Goal: Information Seeking & Learning: Check status

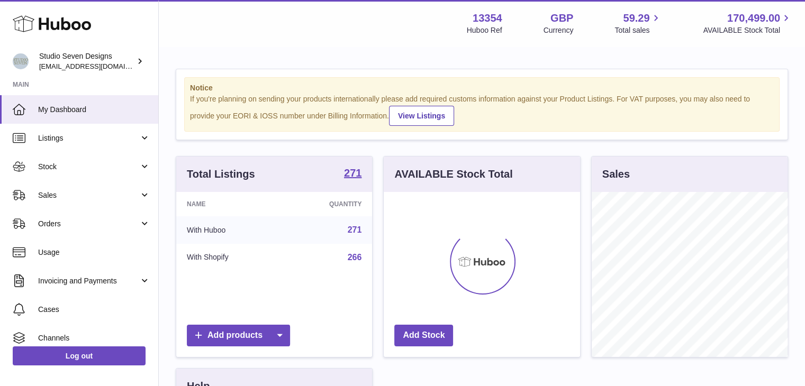
scroll to position [165, 196]
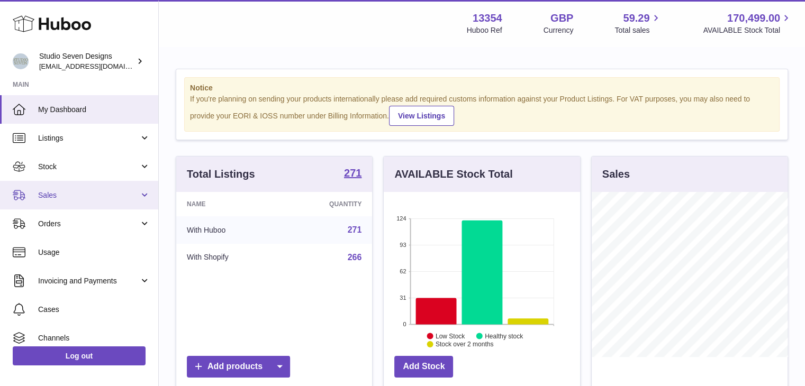
click at [107, 195] on span "Sales" at bounding box center [88, 195] width 101 height 10
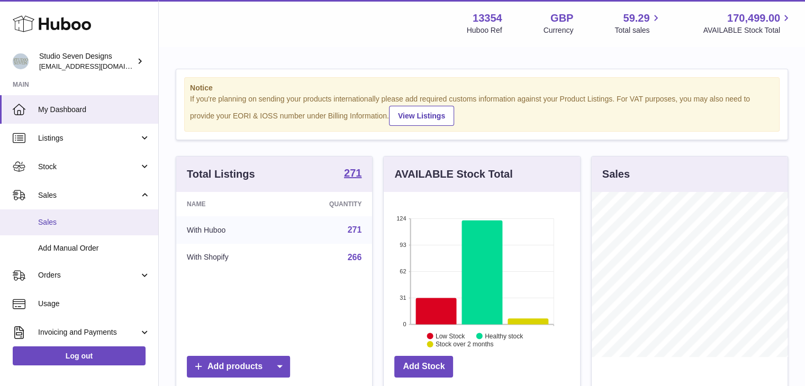
click at [77, 225] on span "Sales" at bounding box center [94, 222] width 112 height 10
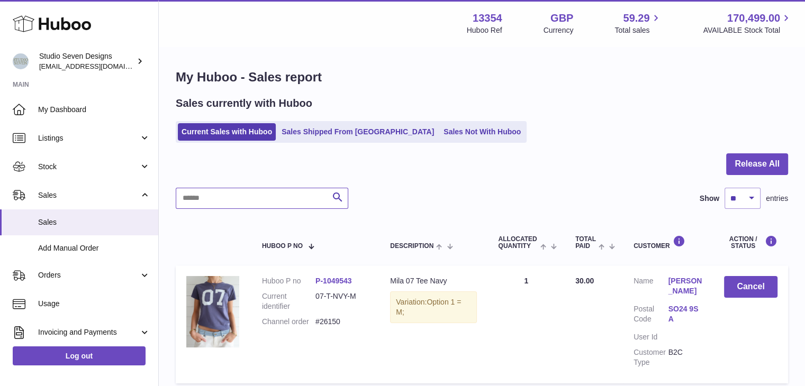
click at [240, 198] on input "text" at bounding box center [262, 198] width 172 height 21
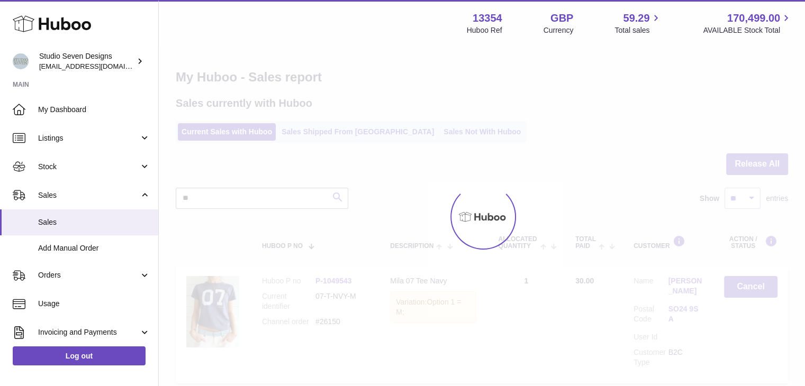
type input "*"
type input "****"
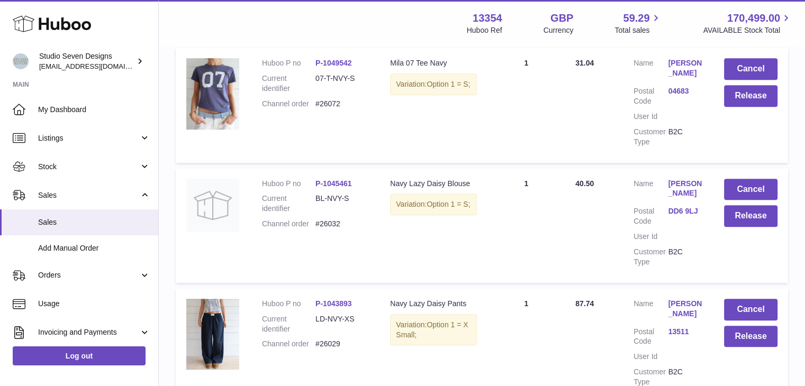
scroll to position [687, 0]
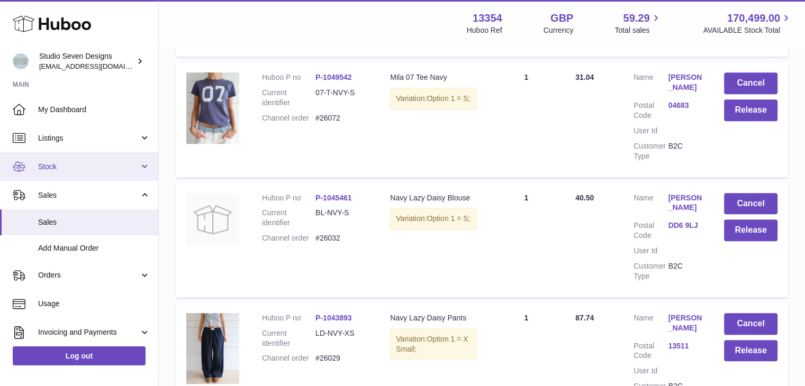
click at [91, 167] on span "Stock" at bounding box center [88, 167] width 101 height 10
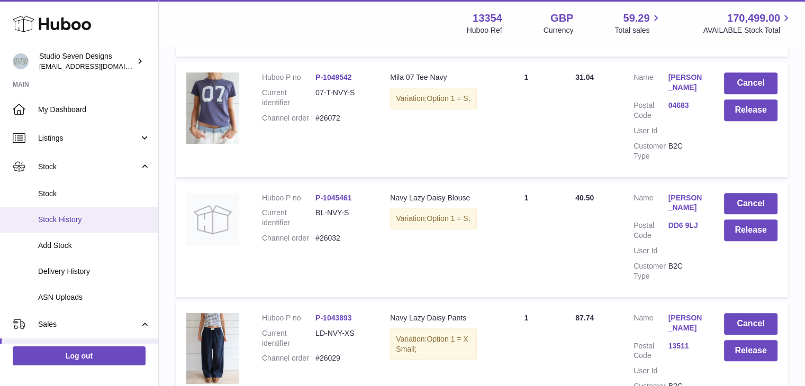
click at [119, 222] on span "Stock History" at bounding box center [94, 220] width 112 height 10
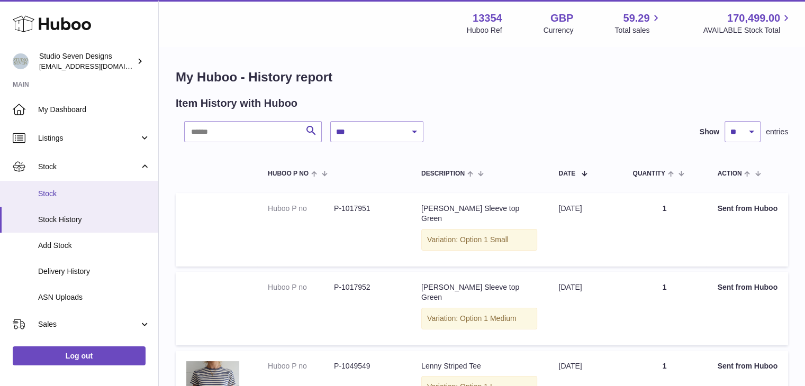
click at [92, 199] on link "Stock" at bounding box center [79, 194] width 158 height 26
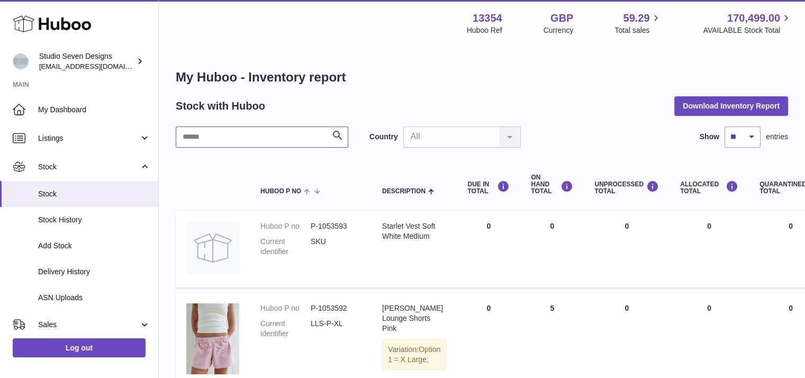
click at [260, 140] on input "text" at bounding box center [262, 136] width 172 height 21
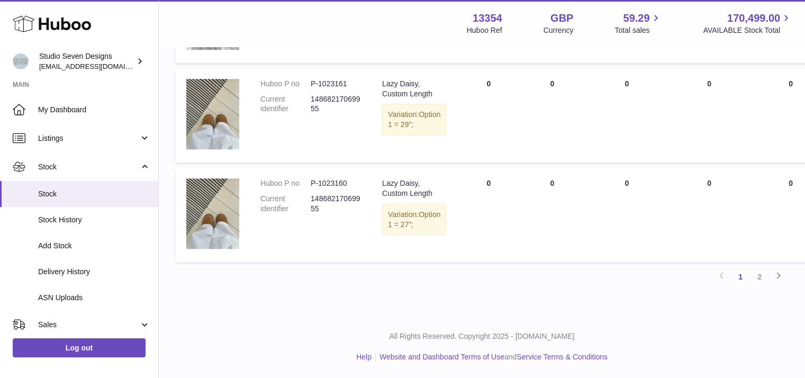
scroll to position [977, 0]
click at [761, 286] on link "2" at bounding box center [759, 276] width 19 height 19
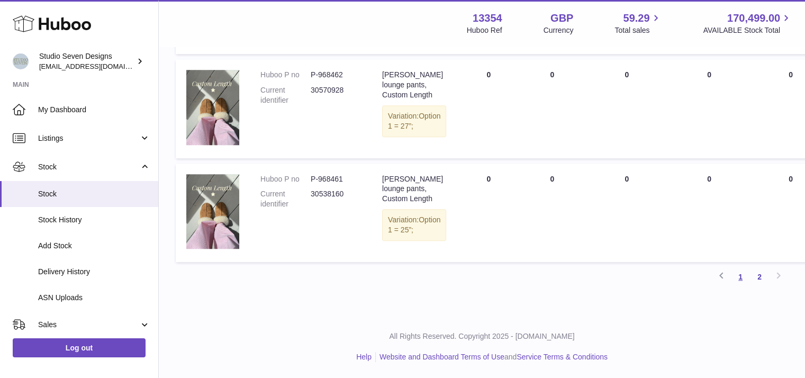
click at [736, 278] on link "1" at bounding box center [740, 276] width 19 height 19
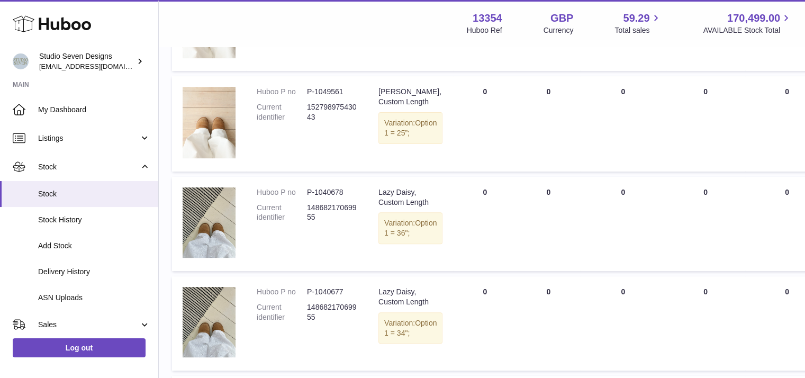
scroll to position [339, 4]
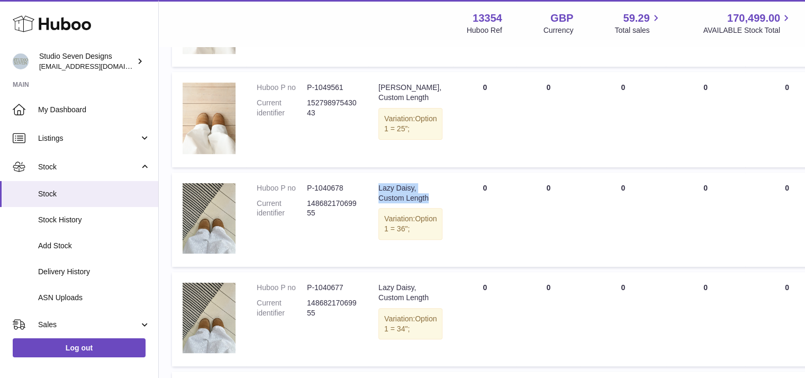
drag, startPoint x: 407, startPoint y: 227, endPoint x: 376, endPoint y: 208, distance: 36.8
click at [376, 208] on td "Description Lazy Daisy, Custom Length Variation: Option 1 = 36";" at bounding box center [410, 219] width 85 height 94
copy div "Lazy Daisy, Custom Length"
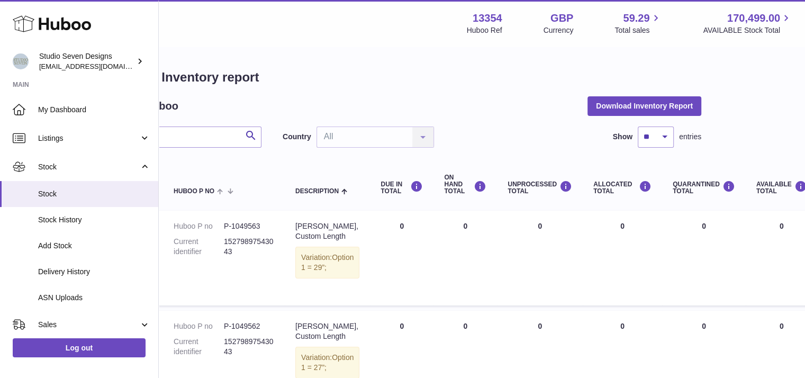
scroll to position [0, 0]
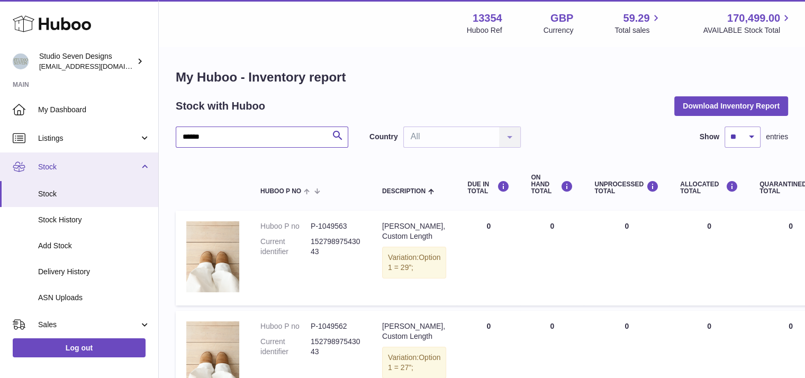
drag, startPoint x: 190, startPoint y: 134, endPoint x: 56, endPoint y: 152, distance: 136.0
paste input "**********"
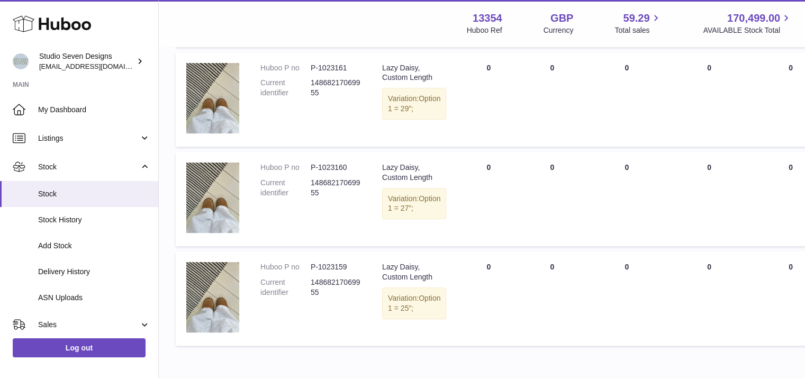
scroll to position [457, 0]
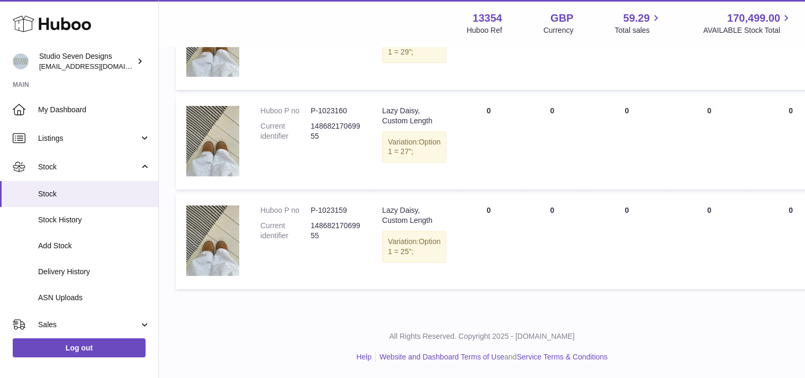
type input "**********"
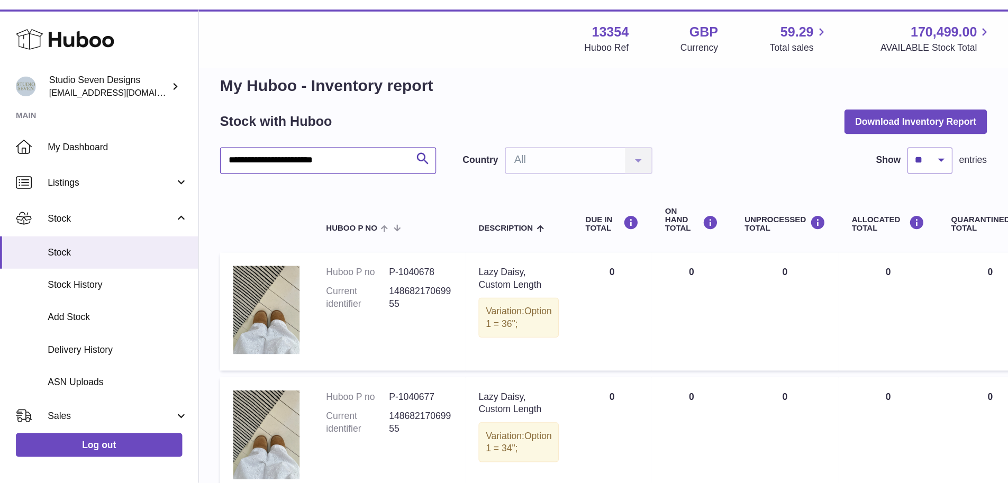
scroll to position [0, 0]
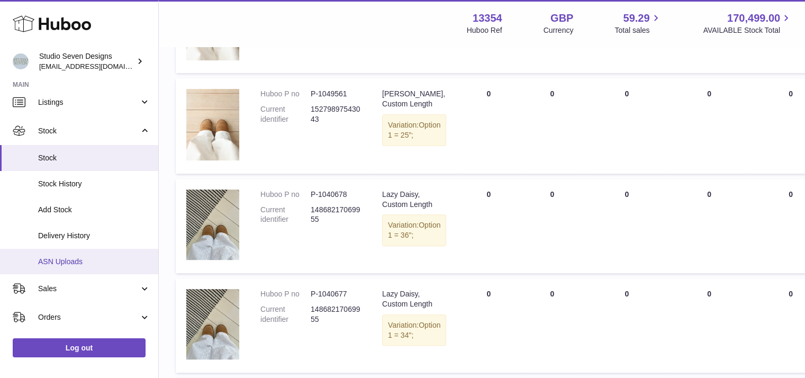
scroll to position [37, 0]
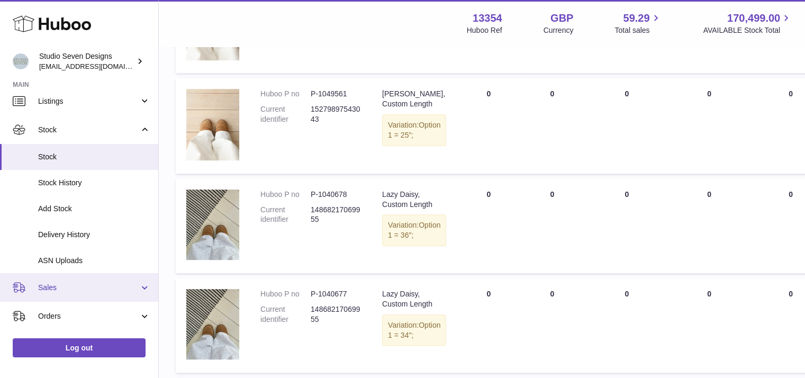
click at [97, 289] on span "Sales" at bounding box center [88, 288] width 101 height 10
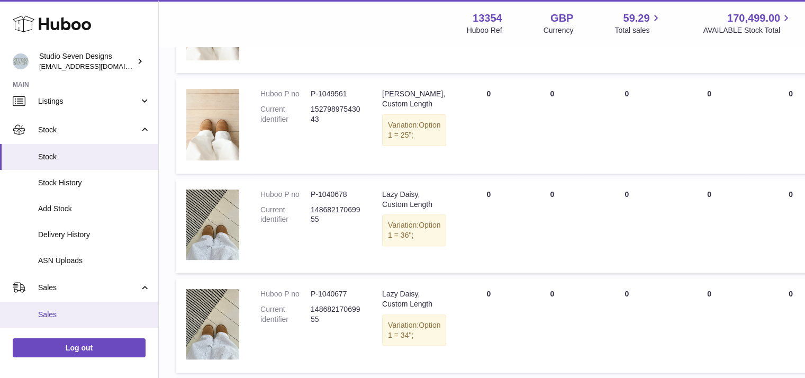
click at [94, 310] on span "Sales" at bounding box center [94, 315] width 112 height 10
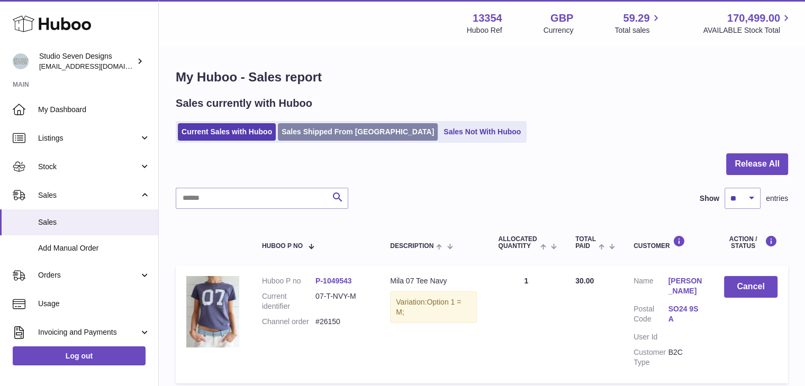
click at [335, 130] on link "Sales Shipped From [GEOGRAPHIC_DATA]" at bounding box center [358, 131] width 160 height 17
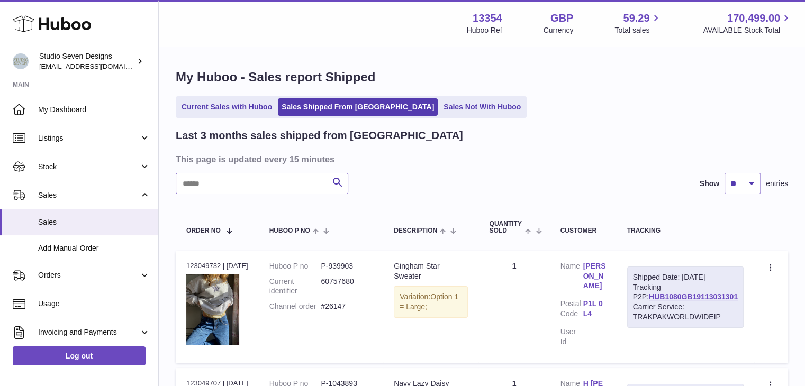
click at [245, 192] on input "text" at bounding box center [262, 183] width 172 height 21
type input "*****"
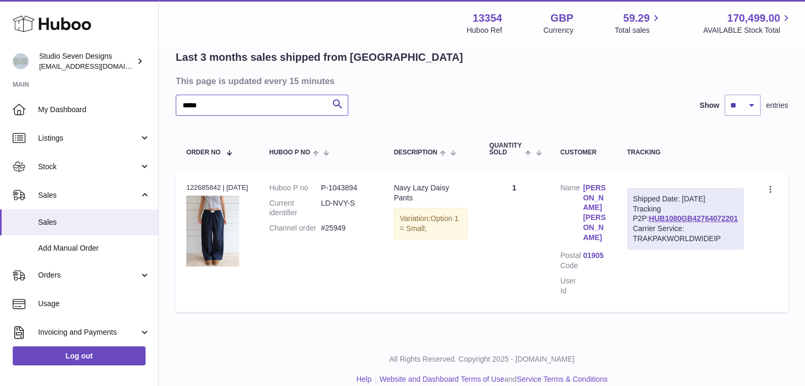
scroll to position [78, 0]
